Goal: Information Seeking & Learning: Learn about a topic

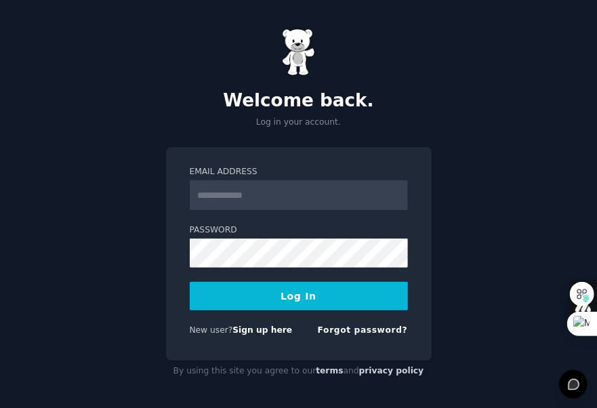
type input "**********"
click at [290, 291] on button "Log In" at bounding box center [299, 296] width 218 height 28
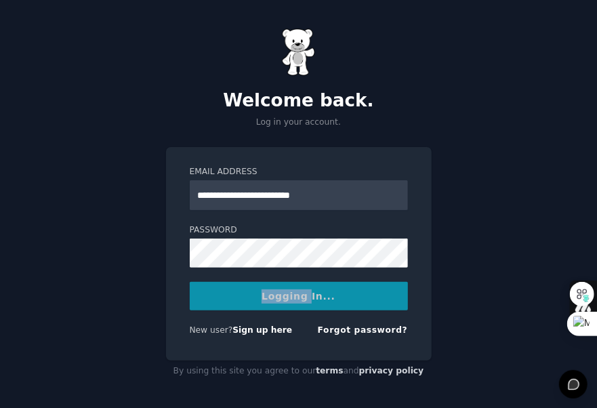
click at [290, 291] on div "Logging In..." at bounding box center [299, 296] width 218 height 28
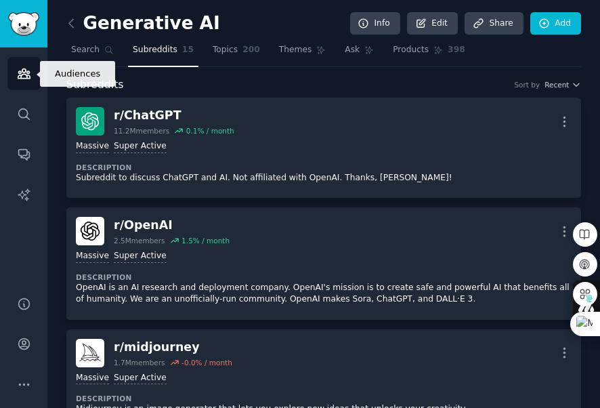
click at [17, 85] on link "Audiences" at bounding box center [23, 73] width 33 height 33
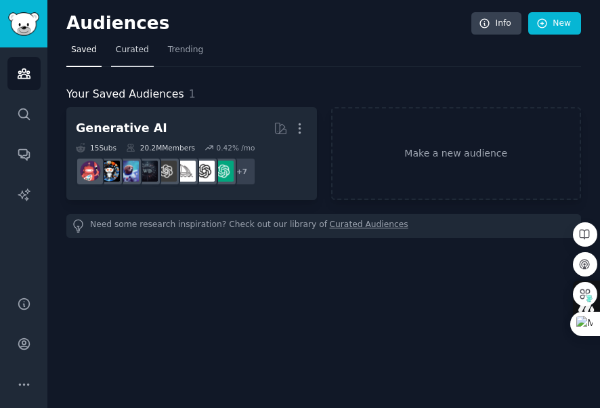
click at [116, 58] on link "Curated" at bounding box center [132, 53] width 43 height 28
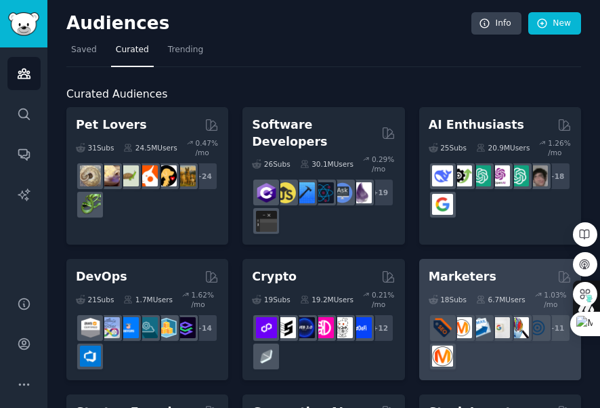
click at [459, 268] on h2 "Marketers" at bounding box center [463, 276] width 68 height 17
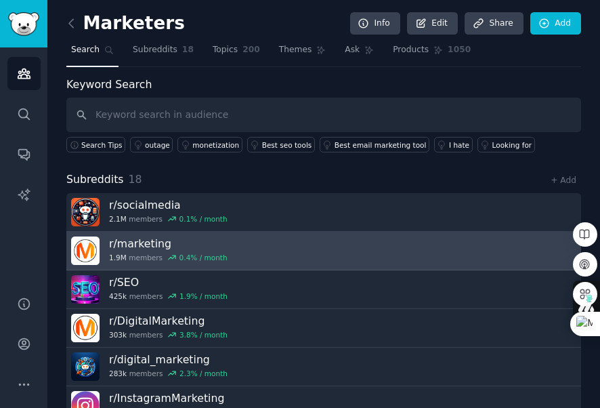
click at [459, 256] on link "r/ marketing 1.9M members 0.4 % / month" at bounding box center [323, 251] width 515 height 39
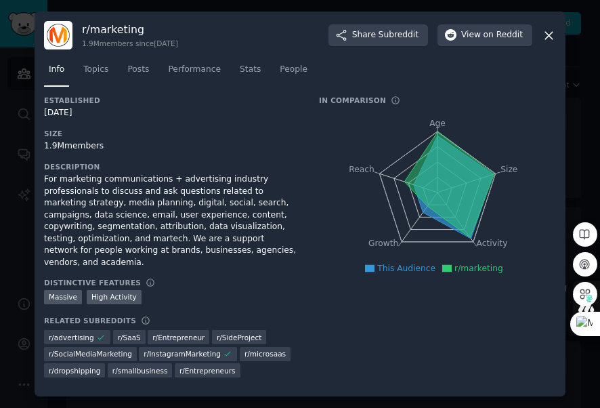
click at [550, 39] on icon at bounding box center [548, 35] width 7 height 7
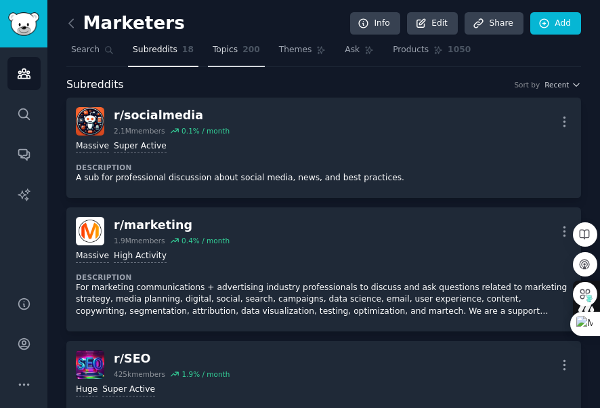
click at [242, 49] on span "200" at bounding box center [251, 50] width 18 height 12
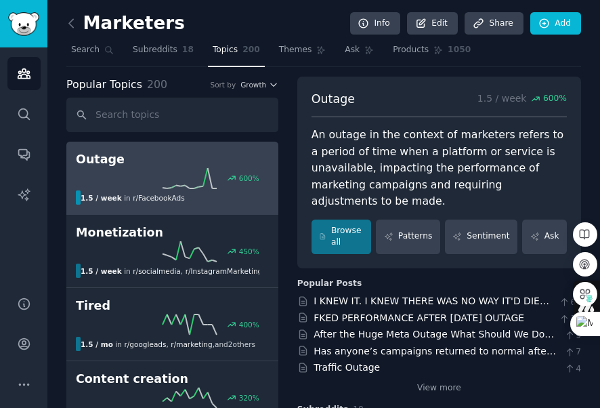
click at [171, 179] on div "600 %" at bounding box center [172, 178] width 193 height 20
click at [405, 229] on link "Patterns" at bounding box center [408, 236] width 64 height 35
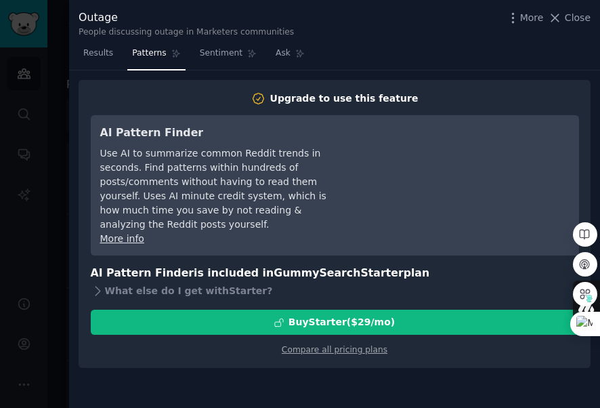
click at [405, 229] on div "AI Pattern Finder Use AI to summarize common Reddit trends in seconds. Find pat…" at bounding box center [334, 185] width 469 height 121
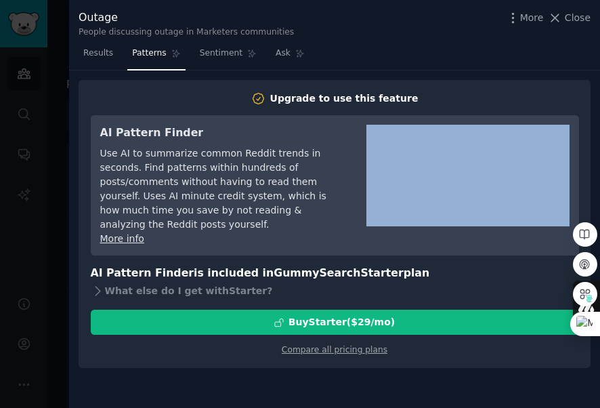
click at [405, 229] on div "AI Pattern Finder Use AI to summarize common Reddit trends in seconds. Find pat…" at bounding box center [334, 185] width 469 height 121
click at [566, 15] on button "Close" at bounding box center [569, 18] width 43 height 14
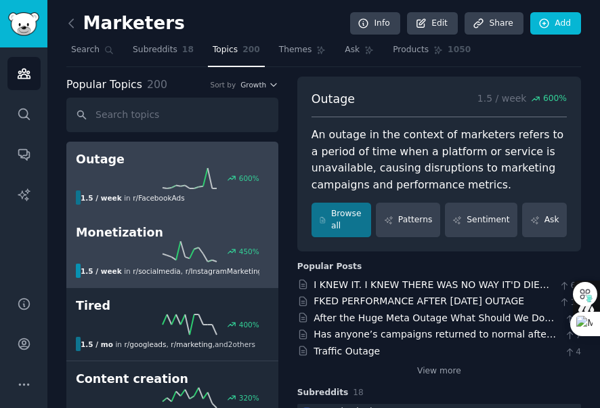
click at [164, 263] on div "1.5 / week in r/ socialmedia , r/ InstagramMarketing" at bounding box center [168, 270] width 184 height 14
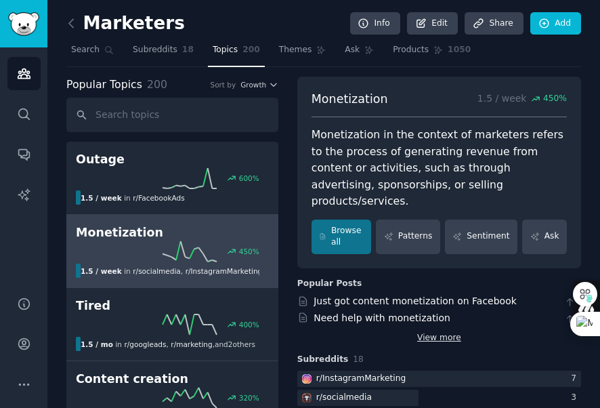
click at [429, 332] on link "View more" at bounding box center [439, 338] width 44 height 12
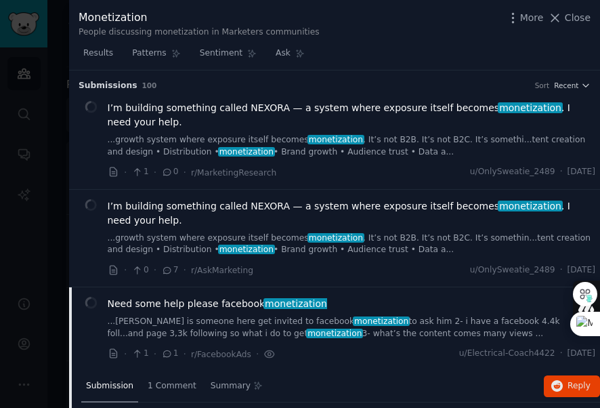
scroll to position [217, 0]
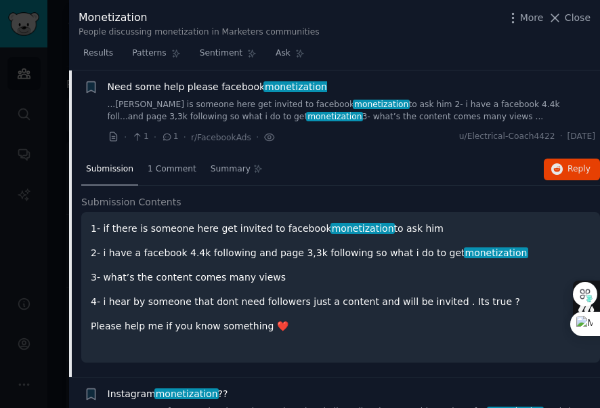
click at [435, 317] on div "+ Need some help please facebook monetization ...[PERSON_NAME] is someone here …" at bounding box center [334, 223] width 531 height 307
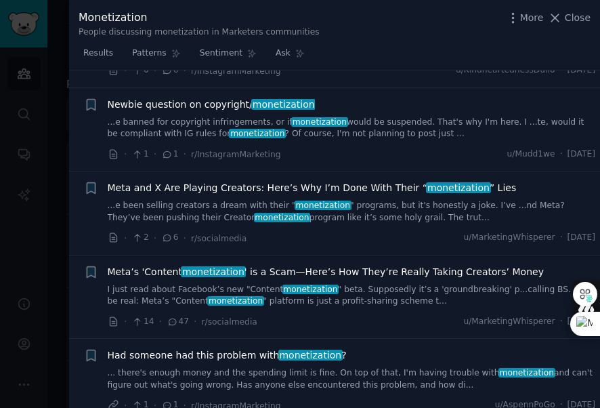
scroll to position [88, 0]
